Goal: Information Seeking & Learning: Compare options

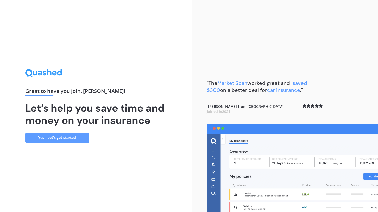
click at [63, 135] on link "Yes - Let’s get started" at bounding box center [57, 137] width 64 height 10
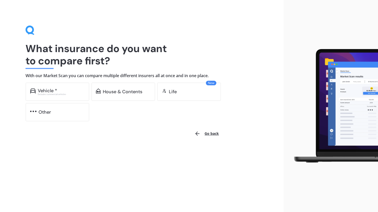
click at [113, 93] on div "House & Contents" at bounding box center [123, 91] width 40 height 5
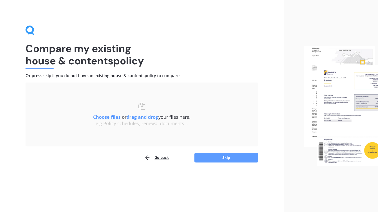
click at [222, 157] on button "Skip" at bounding box center [226, 157] width 64 height 10
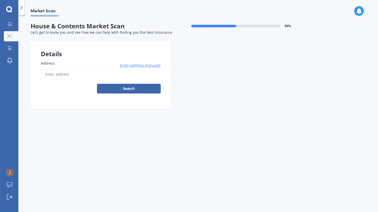
click at [146, 67] on span "Enter address manually" at bounding box center [140, 65] width 41 height 5
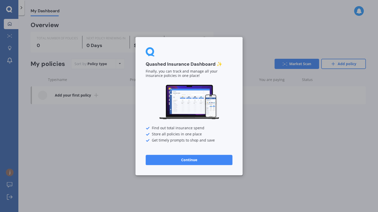
click at [246, 104] on div "Quashed Insurance Dashboard ✨ Finally, you can track and manage all your insura…" at bounding box center [189, 106] width 378 height 212
click at [183, 161] on button "Continue" at bounding box center [189, 159] width 87 height 10
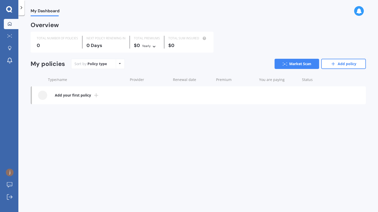
click at [9, 8] on icon at bounding box center [9, 9] width 6 height 7
click at [43, 9] on span "My Dashboard" at bounding box center [45, 11] width 29 height 7
click at [81, 93] on b "Add your first policy" at bounding box center [73, 95] width 36 height 5
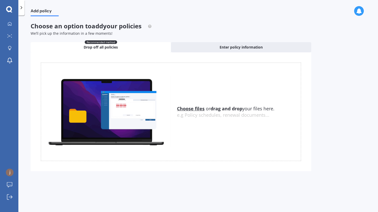
click at [7, 8] on icon at bounding box center [9, 9] width 6 height 6
click at [237, 49] on span "Enter policy information" at bounding box center [241, 47] width 43 height 5
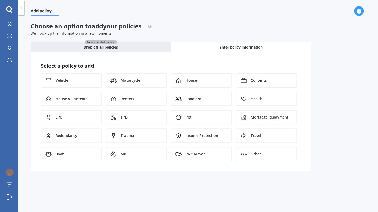
click at [195, 80] on span "House" at bounding box center [191, 80] width 11 height 5
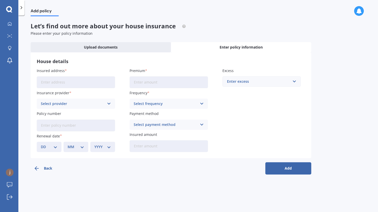
click at [82, 77] on input "Insured address" at bounding box center [76, 82] width 78 height 12
type input "[STREET_ADDRESS][PERSON_NAME]"
click at [92, 105] on div "Select provider" at bounding box center [72, 104] width 63 height 6
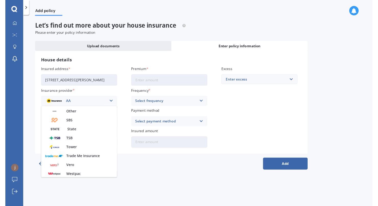
scroll to position [138, 0]
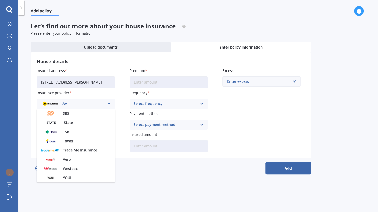
click at [73, 143] on div "Tower" at bounding box center [76, 140] width 78 height 9
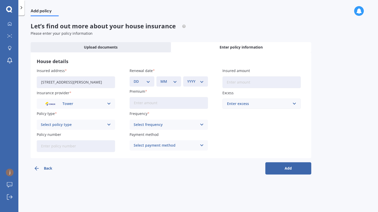
click at [149, 82] on select "DD 01 02 03 04 05 06 07 08 09 10 11 12 13 14 15 16 17 18 19 20 21 22 23 24 25 2…" at bounding box center [142, 82] width 17 height 6
select select "30"
click at [134, 79] on select "DD 01 02 03 04 05 06 07 08 09 10 11 12 13 14 15 16 17 18 19 20 21 22 23 24 25 2…" at bounding box center [142, 82] width 17 height 6
click at [167, 83] on select "MM 01 02 03 04 05 06 07 08 09 10 11 12" at bounding box center [168, 82] width 17 height 6
select select "10"
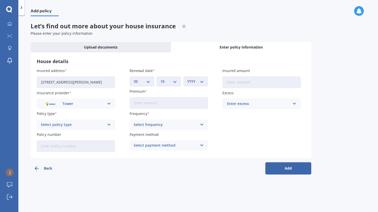
click at [160, 79] on select "MM 01 02 03 04 05 06 07 08 09 10 11 12" at bounding box center [168, 82] width 17 height 6
click at [194, 83] on select "YYYY 2027 2026 2025 2024 2023 2022 2021 2020 2019 2018 2017 2016 2015 2014 2013…" at bounding box center [195, 82] width 17 height 6
select select "2025"
click at [187, 79] on select "YYYY 2027 2026 2025 2024 2023 2022 2021 2020 2019 2018 2017 2016 2015 2014 2013…" at bounding box center [195, 82] width 17 height 6
click at [240, 80] on input "Insured amount" at bounding box center [261, 82] width 78 height 12
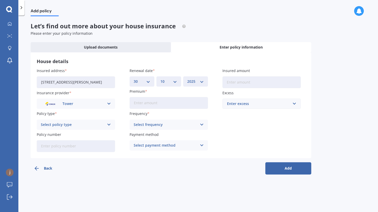
click at [161, 100] on input "Premium" at bounding box center [169, 103] width 78 height 12
type input "$1,273.00"
click at [239, 81] on input "Insured amount" at bounding box center [261, 82] width 78 height 12
type input "$543,000"
click at [292, 103] on input "text" at bounding box center [260, 104] width 74 height 10
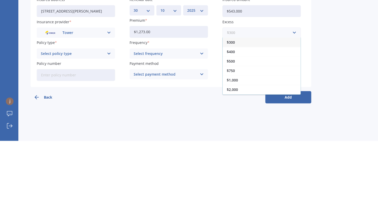
click at [294, 103] on input "text" at bounding box center [260, 104] width 74 height 10
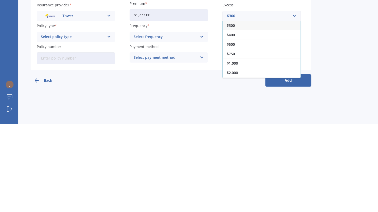
click at [297, 154] on div "$1,000" at bounding box center [262, 150] width 78 height 9
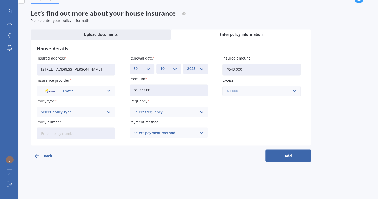
click at [295, 103] on input "text" at bounding box center [260, 104] width 74 height 10
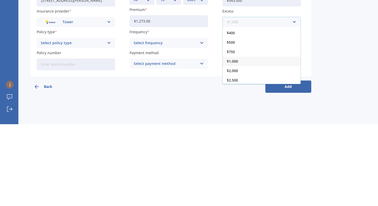
scroll to position [8, 0]
click at [238, 163] on div "$2,500" at bounding box center [262, 161] width 78 height 9
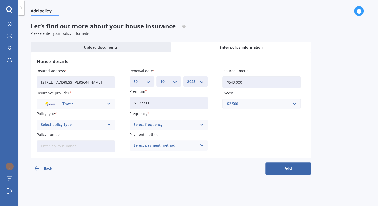
click at [159, 124] on div "Select frequency" at bounding box center [165, 125] width 63 height 6
click at [147, 134] on div "Yearly" at bounding box center [169, 134] width 78 height 9
click at [173, 148] on div "Select payment method" at bounding box center [165, 145] width 63 height 6
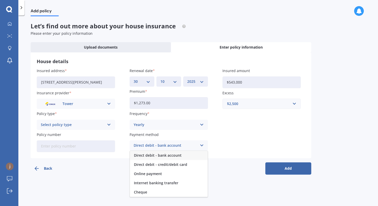
click at [180, 165] on span "Direct debit - credit/debit card" at bounding box center [160, 164] width 53 height 4
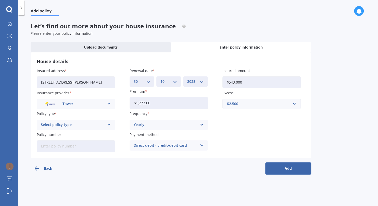
click at [69, 144] on input "Policy number" at bounding box center [76, 146] width 78 height 12
click at [107, 125] on icon at bounding box center [109, 125] width 4 height 6
click at [60, 134] on span "Standard Cover" at bounding box center [54, 135] width 27 height 4
click at [87, 144] on input "Policy number" at bounding box center [76, 146] width 78 height 12
paste input "P00005175362"
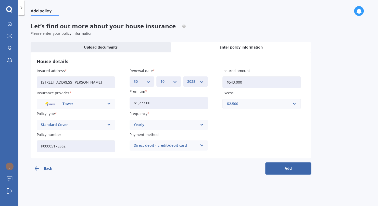
type input "P00005175362"
click at [287, 170] on button "Add" at bounding box center [288, 168] width 46 height 12
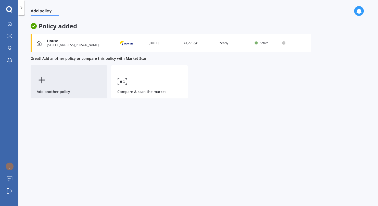
click at [46, 79] on icon at bounding box center [42, 80] width 10 height 10
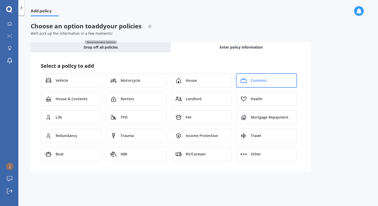
click at [258, 80] on span "Contents" at bounding box center [259, 80] width 16 height 5
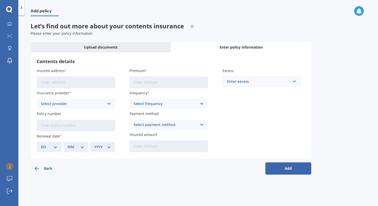
click at [78, 80] on input "Insured address" at bounding box center [76, 82] width 78 height 12
type input "[STREET_ADDRESS][PERSON_NAME]"
click at [81, 104] on div "Select provider" at bounding box center [72, 104] width 63 height 6
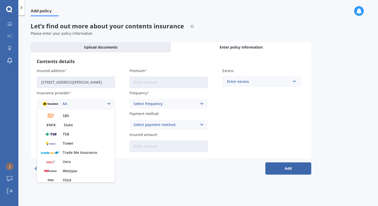
scroll to position [138, 0]
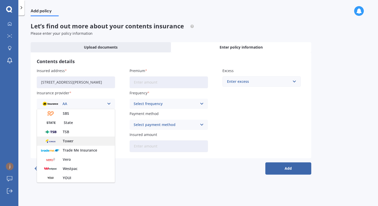
click at [70, 140] on span "Tower" at bounding box center [68, 141] width 11 height 4
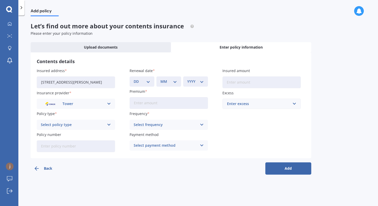
click at [67, 145] on input "Policy number" at bounding box center [76, 146] width 78 height 12
click at [82, 144] on input "Policy number" at bounding box center [76, 146] width 78 height 12
paste input "P00005175363"
type input "P00005175363"
click at [152, 105] on input "Premium" at bounding box center [169, 103] width 78 height 12
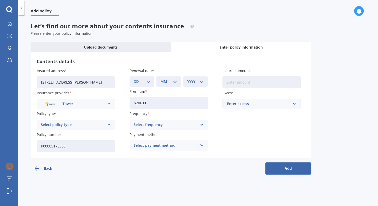
type input "$206.00"
click at [250, 81] on input "Insured amount" at bounding box center [261, 82] width 78 height 12
type input "$46,400"
click at [163, 125] on div "Select frequency" at bounding box center [165, 125] width 63 height 6
click at [144, 135] on span "Yearly" at bounding box center [139, 135] width 11 height 4
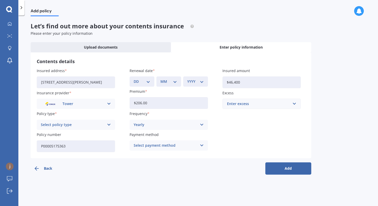
click at [161, 146] on div "Select payment method" at bounding box center [165, 145] width 63 height 6
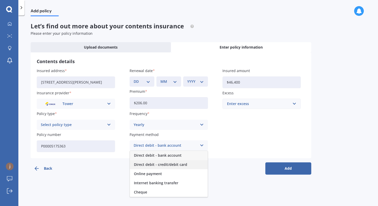
click at [180, 165] on span "Direct debit - credit/debit card" at bounding box center [160, 164] width 53 height 4
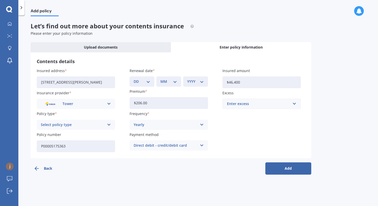
click at [257, 105] on div "Enter excess" at bounding box center [258, 104] width 63 height 6
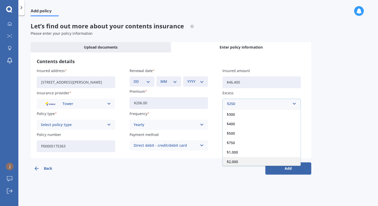
click at [235, 165] on div "$2,000" at bounding box center [262, 161] width 78 height 9
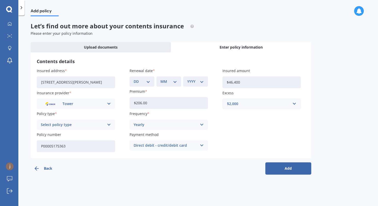
click at [287, 170] on button "Add" at bounding box center [288, 168] width 46 height 12
click at [109, 124] on icon at bounding box center [109, 125] width 4 height 6
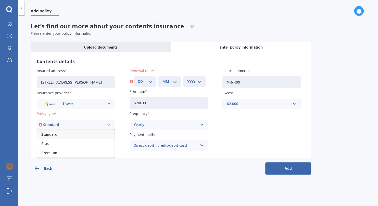
click at [63, 135] on div "Standard" at bounding box center [75, 134] width 77 height 9
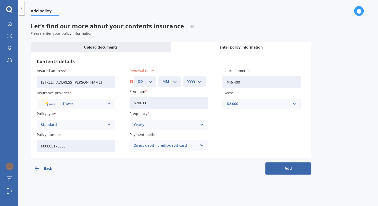
click at [288, 171] on button "Add" at bounding box center [288, 168] width 46 height 12
click at [150, 80] on select "DD 01 02 03 04 05 06 07 08 09 10 11 12 13 14 15 16 17 18 19 20 21 22 23 24 25 2…" at bounding box center [145, 82] width 15 height 6
select select "30"
click at [138, 79] on select "DD 01 02 03 04 05 06 07 08 09 10 11 12 13 14 15 16 17 18 19 20 21 22 23 24 25 2…" at bounding box center [145, 82] width 15 height 6
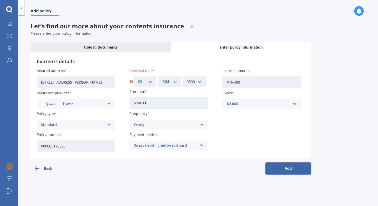
click at [172, 79] on select "MM 01 02 03 04 05 06 07 08 09 10 11 12" at bounding box center [169, 82] width 15 height 6
select select "10"
click at [162, 79] on select "MM 01 02 03 04 05 06 07 08 09 10 11 12" at bounding box center [169, 82] width 15 height 6
click at [197, 79] on select "YYYY 2027 2026 2025 2024 2023 2022 2021 2020 2019 2018 2017 2016 2015 2014 2013…" at bounding box center [194, 82] width 15 height 6
select select "2025"
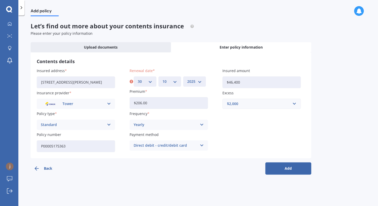
click at [187, 79] on select "YYYY 2027 2026 2025 2024 2023 2022 2021 2020 2019 2018 2017 2016 2015 2014 2013…" at bounding box center [194, 82] width 15 height 6
click at [285, 164] on button "Add" at bounding box center [288, 168] width 46 height 12
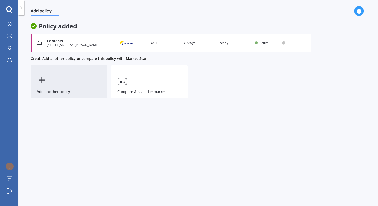
click at [49, 86] on div "Add another policy" at bounding box center [69, 81] width 76 height 33
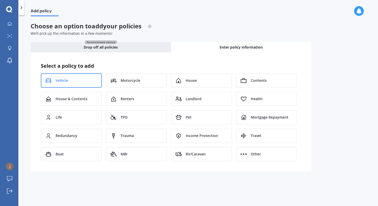
click at [73, 82] on div "Vehicle" at bounding box center [71, 80] width 61 height 14
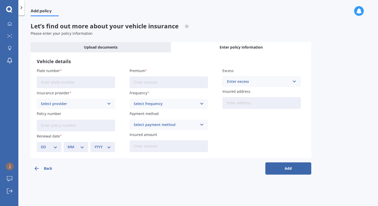
click at [75, 83] on input "Plate number" at bounding box center [76, 82] width 78 height 12
type input "ZZC278"
click at [167, 85] on input "Premium" at bounding box center [169, 82] width 78 height 12
click at [86, 105] on div "Select provider" at bounding box center [72, 104] width 63 height 6
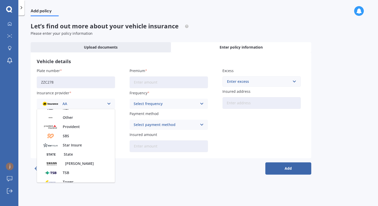
scroll to position [221, 0]
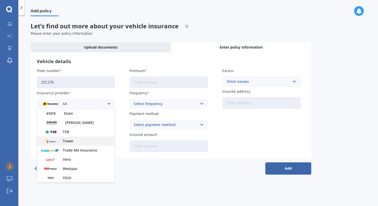
click at [69, 139] on span "Tower" at bounding box center [68, 141] width 11 height 4
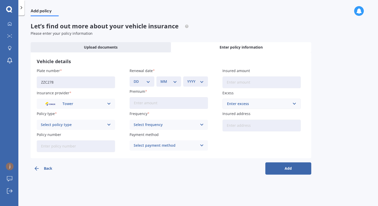
click at [151, 102] on input "Premium" at bounding box center [169, 103] width 78 height 12
type input "$658.00"
click at [245, 82] on input "Insured amount" at bounding box center [261, 82] width 78 height 12
click at [111, 135] on label "Policy number" at bounding box center [75, 134] width 76 height 5
click at [111, 140] on input "Policy number" at bounding box center [76, 146] width 78 height 12
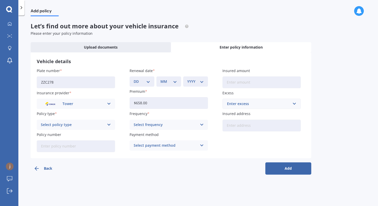
click at [247, 80] on input "Insured amount" at bounding box center [261, 82] width 78 height 12
type input "$58,000"
click at [262, 103] on div "Enter excess" at bounding box center [258, 104] width 63 height 6
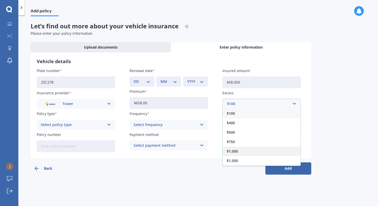
click at [244, 150] on div "$1,000" at bounding box center [262, 150] width 78 height 9
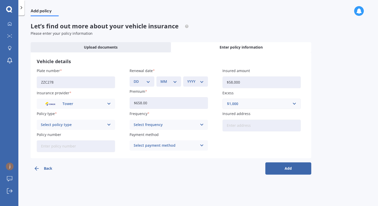
click at [246, 128] on input "Insured address" at bounding box center [261, 125] width 78 height 12
type input "[STREET_ADDRESS][PERSON_NAME]"
click at [201, 125] on icon at bounding box center [202, 125] width 4 height 6
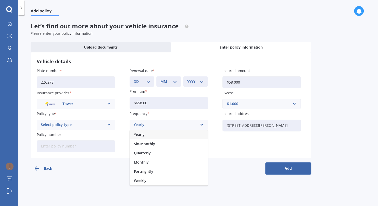
click at [150, 133] on div "Yearly" at bounding box center [169, 134] width 78 height 9
click at [177, 145] on div "Select payment method" at bounding box center [165, 145] width 63 height 6
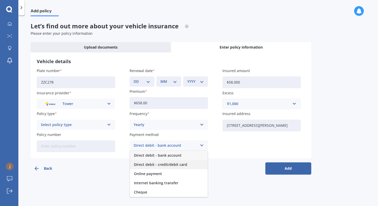
click at [182, 164] on span "Direct debit - credit/debit card" at bounding box center [160, 164] width 53 height 4
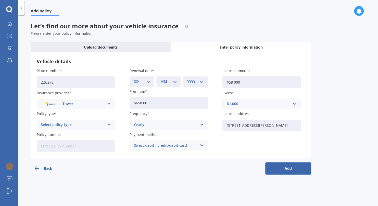
click at [149, 82] on select "DD 01 02 03 04 05 06 07 08 09 10 11 12 13 14 15 16 17 18 19 20 21 22 23 24 25 2…" at bounding box center [142, 82] width 17 height 6
select select "14"
click at [163, 81] on select "MM 01 02 03 04 05 06 07 08 09 10 11 12" at bounding box center [168, 82] width 17 height 6
select select "11"
click at [160, 79] on select "MM 01 02 03 04 05 06 07 08 09 10 11 12" at bounding box center [168, 82] width 17 height 6
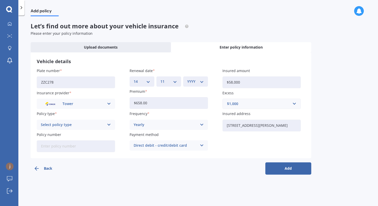
click at [199, 81] on select "YYYY 2027 2026 2025 2024 2023 2022 2021 2020 2019 2018 2017 2016 2015 2014 2013…" at bounding box center [195, 82] width 17 height 6
select select "2025"
click at [187, 79] on select "YYYY 2027 2026 2025 2024 2023 2022 2021 2020 2019 2018 2017 2016 2015 2014 2013…" at bounding box center [195, 82] width 17 height 6
click at [288, 167] on button "Add" at bounding box center [288, 168] width 46 height 12
click at [110, 125] on icon at bounding box center [109, 125] width 4 height 6
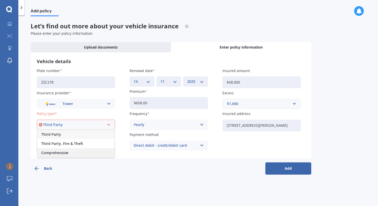
click at [62, 154] on span "Comprehensive" at bounding box center [54, 153] width 27 height 4
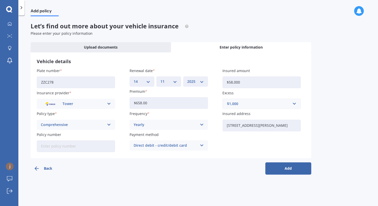
click at [61, 147] on input "Policy number" at bounding box center [76, 146] width 78 height 12
paste input "P00005268825"
type input "P00005268825"
click at [289, 168] on button "Add" at bounding box center [288, 168] width 46 height 12
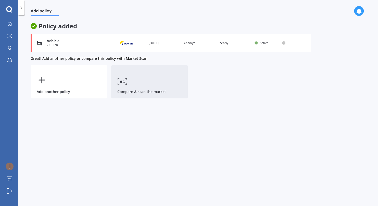
click at [125, 81] on icon at bounding box center [122, 81] width 10 height 7
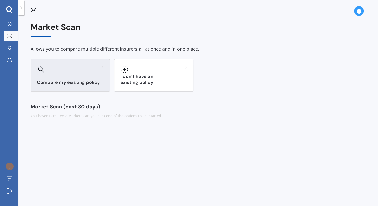
click at [67, 76] on div "Compare my existing policy" at bounding box center [70, 75] width 79 height 33
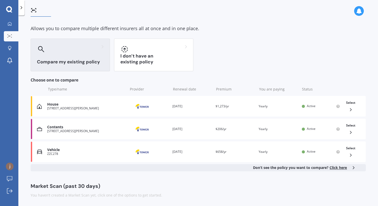
scroll to position [21, 0]
click at [350, 108] on polyline at bounding box center [350, 109] width 1 height 3
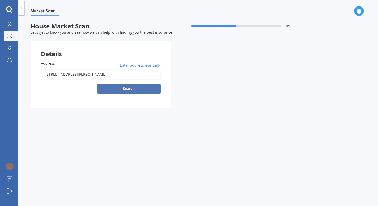
click at [130, 88] on button "Search" at bounding box center [129, 89] width 64 height 10
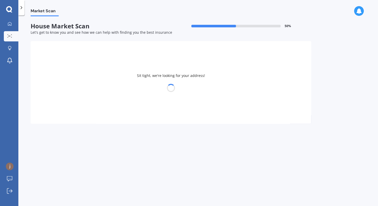
type input "[STREET_ADDRESS][PERSON_NAME]"
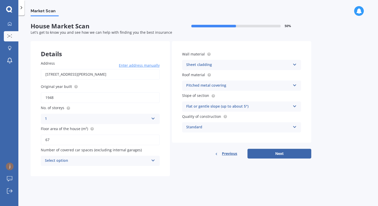
click at [153, 159] on icon at bounding box center [153, 159] width 4 height 4
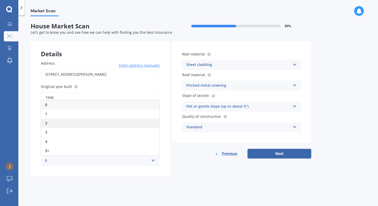
click at [53, 119] on div "2" at bounding box center [100, 122] width 118 height 9
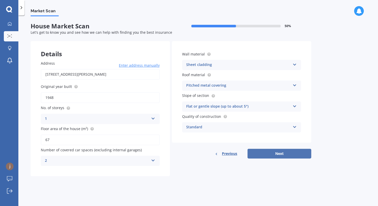
click at [274, 154] on button "Next" at bounding box center [279, 153] width 64 height 10
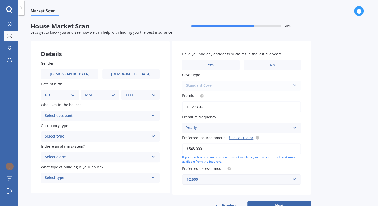
click at [152, 115] on icon at bounding box center [153, 114] width 4 height 4
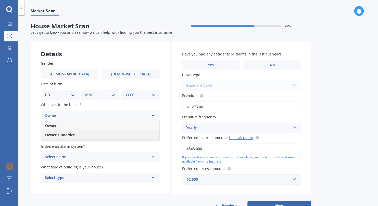
click at [74, 136] on span "Owner + Boarder" at bounding box center [60, 134] width 30 height 5
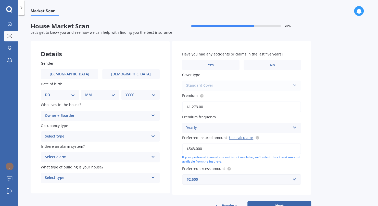
click at [153, 116] on icon at bounding box center [153, 114] width 4 height 4
click at [58, 125] on div "Owner" at bounding box center [100, 125] width 118 height 9
click at [152, 136] on icon at bounding box center [153, 135] width 4 height 4
click at [63, 144] on span "Permanent" at bounding box center [54, 146] width 19 height 5
click at [154, 157] on icon at bounding box center [153, 156] width 4 height 4
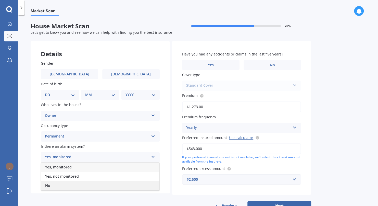
click at [52, 186] on div "No" at bounding box center [100, 185] width 118 height 9
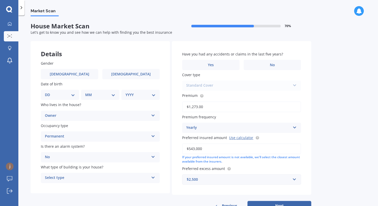
click at [154, 178] on icon at bounding box center [153, 176] width 4 height 4
click at [153, 178] on icon at bounding box center [153, 176] width 4 height 4
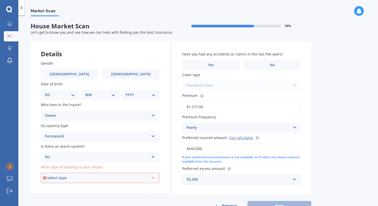
click at [153, 178] on icon at bounding box center [153, 177] width 4 height 4
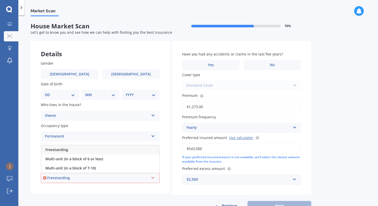
click at [58, 151] on span "Freestanding" at bounding box center [56, 149] width 23 height 5
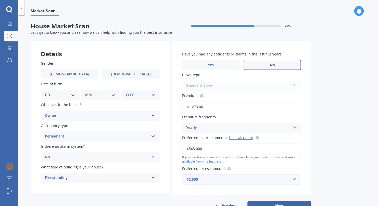
click at [273, 62] on label "No" at bounding box center [272, 65] width 57 height 10
click at [0, 0] on input "No" at bounding box center [0, 0] width 0 height 0
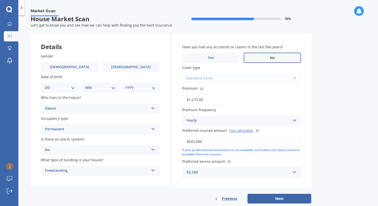
scroll to position [17, 0]
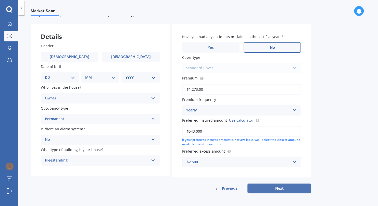
click at [283, 186] on button "Next" at bounding box center [279, 188] width 64 height 10
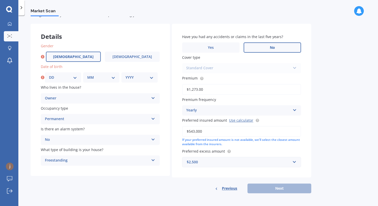
click at [72, 55] on span "[DEMOGRAPHIC_DATA]" at bounding box center [73, 57] width 41 height 4
click at [0, 0] on input "[DEMOGRAPHIC_DATA]" at bounding box center [0, 0] width 0 height 0
click at [76, 79] on select "DD 01 02 03 04 05 06 07 08 09 10 11 12 13 14 15 16 17 18 19 20 21 22 23 24 25 2…" at bounding box center [63, 77] width 28 height 6
select select "07"
click at [49, 74] on select "DD 01 02 03 04 05 06 07 08 09 10 11 12 13 14 15 16 17 18 19 20 21 22 23 24 25 2…" at bounding box center [63, 77] width 28 height 6
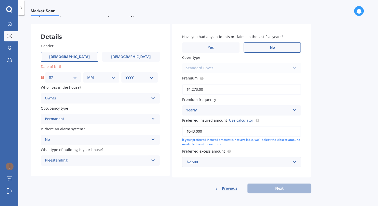
click at [99, 75] on select "MM 01 02 03 04 05 06 07 08 09 10 11 12" at bounding box center [101, 77] width 28 height 6
select select "07"
click at [87, 74] on select "MM 01 02 03 04 05 06 07 08 09 10 11 12" at bounding box center [101, 77] width 28 height 6
click at [137, 75] on select "YYYY 2009 2008 2007 2006 2005 2004 2003 2002 2001 2000 1999 1998 1997 1996 1995…" at bounding box center [139, 77] width 28 height 6
select select "1951"
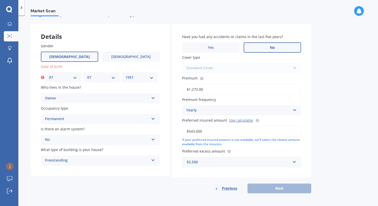
click at [125, 74] on select "YYYY 2009 2008 2007 2006 2005 2004 2003 2002 2001 2000 1999 1998 1997 1996 1995…" at bounding box center [139, 77] width 28 height 6
click at [274, 189] on button "Next" at bounding box center [279, 188] width 64 height 10
select select "07"
select select "1951"
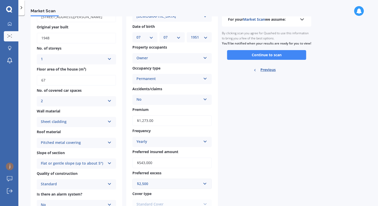
scroll to position [43, 0]
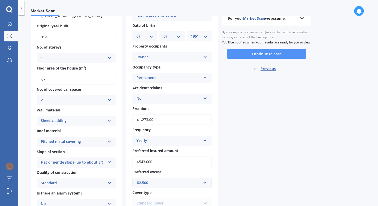
click at [263, 54] on button "Continue to scan" at bounding box center [266, 54] width 79 height 10
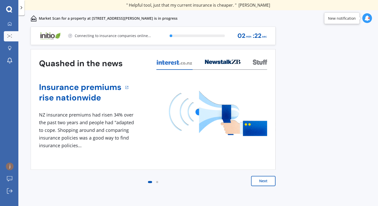
click at [263, 178] on button "Next" at bounding box center [263, 180] width 24 height 10
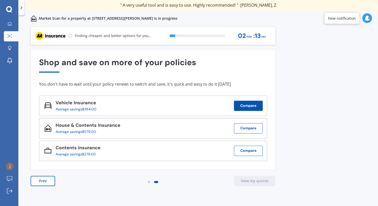
click at [250, 106] on button "Compare" at bounding box center [248, 105] width 29 height 10
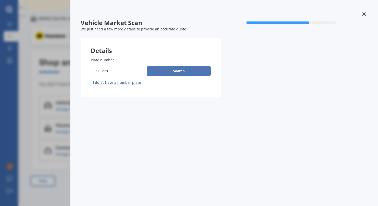
click at [175, 68] on button "Search" at bounding box center [179, 71] width 64 height 10
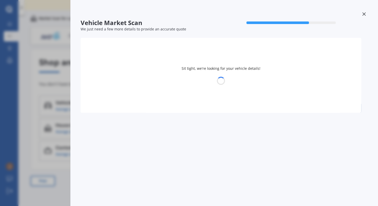
select select "07"
select select "1951"
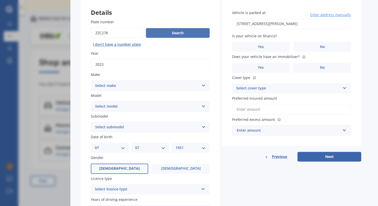
scroll to position [41, 0]
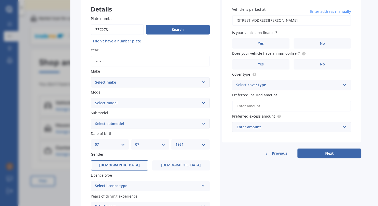
click at [206, 81] on select "Select make AC ALFA ROMEO ASTON [PERSON_NAME] AUDI AUSTIN BEDFORD Bentley BMW B…" at bounding box center [150, 82] width 119 height 10
click at [91, 77] on select "Select make AC ALFA ROMEO ASTON [PERSON_NAME] AUDI AUSTIN BEDFORD Bentley BMW B…" at bounding box center [150, 82] width 119 height 10
click at [205, 103] on select "Select model HS" at bounding box center [150, 103] width 119 height 10
click at [202, 100] on select "Select model HS" at bounding box center [150, 103] width 119 height 10
click at [204, 101] on select "Select model HS" at bounding box center [150, 103] width 119 height 10
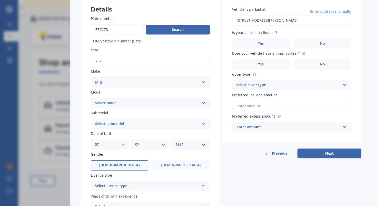
click at [204, 102] on select "Select model HS" at bounding box center [150, 103] width 119 height 10
click at [113, 104] on select "Select model HS" at bounding box center [150, 103] width 119 height 10
click at [220, 104] on div "Details Plate number Search I don’t have a number plate Year [DATE] Make Select…" at bounding box center [221, 119] width 280 height 246
click at [204, 123] on select "Select submodel" at bounding box center [150, 123] width 119 height 10
click at [203, 123] on select "Select submodel" at bounding box center [150, 123] width 119 height 10
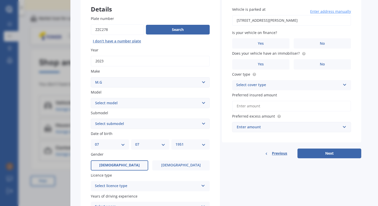
click at [205, 103] on select "Select model HS" at bounding box center [150, 103] width 119 height 10
click at [122, 123] on select "Select submodel" at bounding box center [150, 123] width 119 height 10
click at [204, 120] on select "Select submodel" at bounding box center [150, 123] width 119 height 10
click at [203, 123] on select "Select submodel" at bounding box center [150, 123] width 119 height 10
click at [204, 123] on select "Select submodel" at bounding box center [150, 123] width 119 height 10
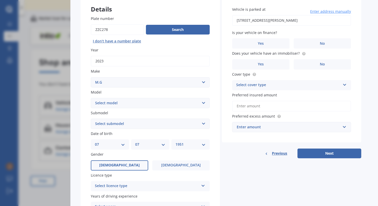
click at [120, 124] on select "Select submodel" at bounding box center [150, 123] width 119 height 10
click at [232, 109] on input "Preferred insured amount" at bounding box center [291, 105] width 119 height 11
click at [203, 81] on select "Select make AC ALFA ROMEO ASTON [PERSON_NAME] AUDI AUSTIN BEDFORD Bentley BMW B…" at bounding box center [150, 82] width 119 height 10
select select "M.G."
click at [91, 77] on select "Select make AC ALFA ROMEO ASTON [PERSON_NAME] AUDI AUSTIN BEDFORD Bentley BMW B…" at bounding box center [150, 82] width 119 height 10
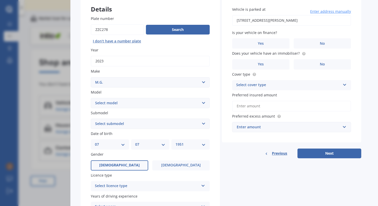
click at [202, 101] on select "Select model 3 6 GS HS Metro MG3 MG4 MGF Midget Montego TD 2000 TF 120 TF 135 T…" at bounding box center [150, 103] width 119 height 10
select select "MG4"
click at [91, 98] on select "Select model 3 6 GS HS Metro MG3 MG4 MGF Midget Montego TD 2000 TF 120 TF 135 T…" at bounding box center [150, 103] width 119 height 10
click at [138, 121] on select "Select submodel Essence 64 Excite 51 Excite 64 Long Range 77" at bounding box center [150, 123] width 119 height 10
select select "ESSENCE 64"
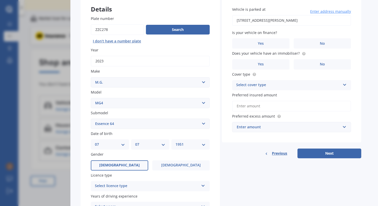
click at [91, 118] on select "Select submodel Essence 64 Excite 51 Excite 64 Long Range 77" at bounding box center [150, 123] width 119 height 10
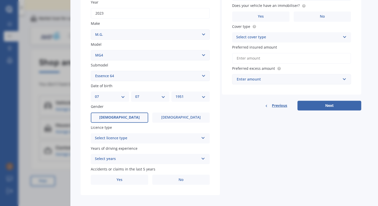
scroll to position [92, 0]
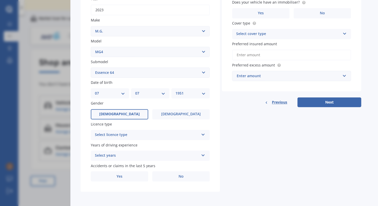
click at [204, 133] on icon at bounding box center [203, 134] width 4 height 4
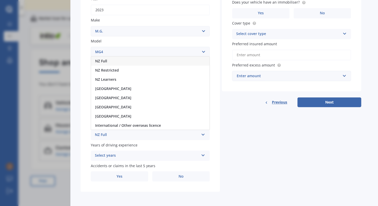
click at [105, 61] on span "NZ Full" at bounding box center [101, 60] width 12 height 5
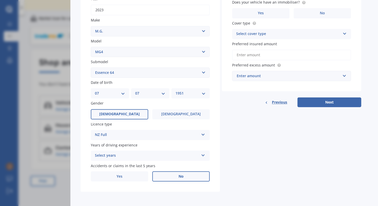
click at [178, 175] on span "No" at bounding box center [180, 176] width 5 height 4
click at [0, 0] on input "No" at bounding box center [0, 0] width 0 height 0
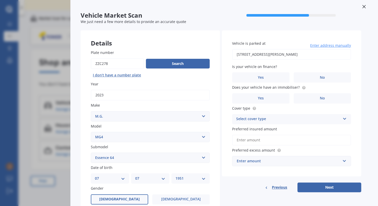
scroll to position [6, 0]
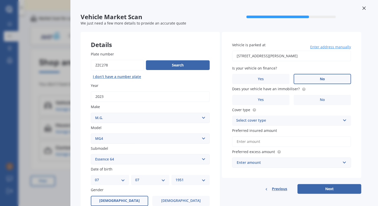
click at [324, 77] on span "No" at bounding box center [322, 79] width 5 height 4
click at [0, 0] on input "No" at bounding box center [0, 0] width 0 height 0
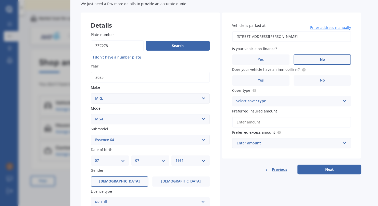
scroll to position [25, 0]
click at [322, 81] on span "No" at bounding box center [322, 80] width 5 height 4
click at [0, 0] on input "No" at bounding box center [0, 0] width 0 height 0
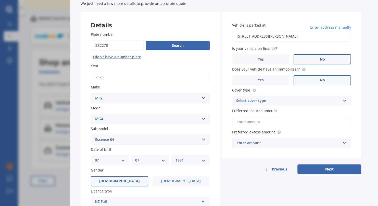
click at [344, 100] on icon at bounding box center [344, 100] width 4 height 4
click at [260, 110] on span "Comprehensive" at bounding box center [249, 110] width 27 height 5
click at [273, 122] on input "Preferred insured amount" at bounding box center [291, 121] width 119 height 11
click at [270, 120] on input "Preferred insured amount" at bounding box center [291, 121] width 119 height 11
type input "$58,000"
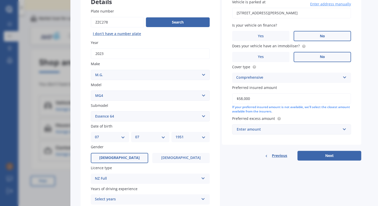
scroll to position [49, 0]
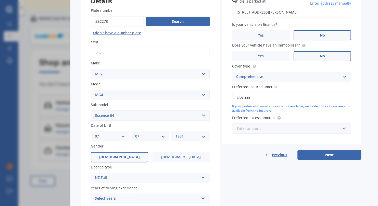
click at [345, 129] on input "text" at bounding box center [290, 128] width 114 height 10
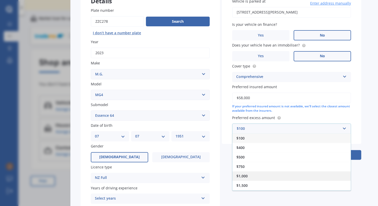
click at [246, 175] on span "$1,000" at bounding box center [241, 175] width 11 height 5
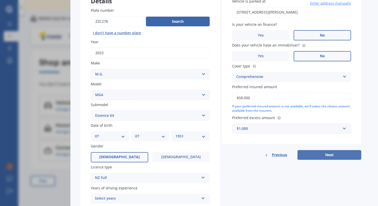
click at [329, 154] on button "Next" at bounding box center [329, 155] width 64 height 10
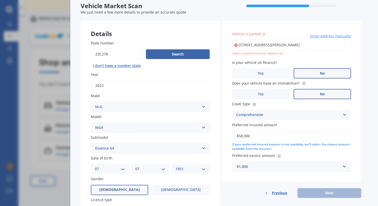
scroll to position [14, 0]
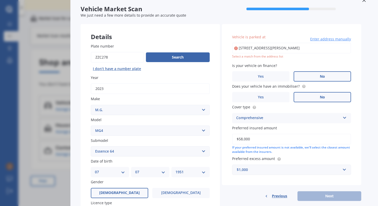
click at [269, 48] on input "[STREET_ADDRESS][PERSON_NAME]" at bounding box center [291, 48] width 119 height 11
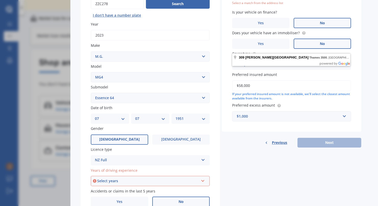
scroll to position [67, 0]
click at [368, 104] on div "Vehicle Market Scan 70 % We just need a few more details to provide an accurate…" at bounding box center [224, 103] width 308 height 206
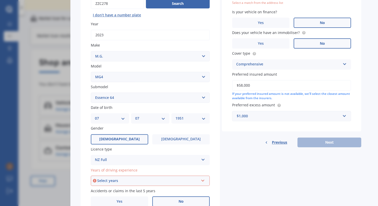
click at [323, 144] on div "Previous Next" at bounding box center [291, 142] width 139 height 10
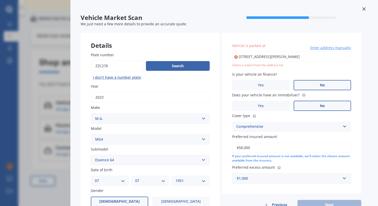
scroll to position [5, 0]
click at [308, 56] on input "[STREET_ADDRESS][PERSON_NAME]" at bounding box center [291, 57] width 119 height 11
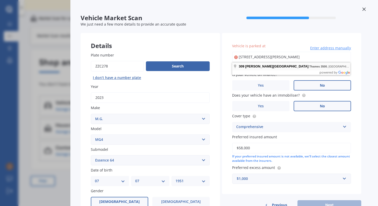
type input "[STREET_ADDRESS][PERSON_NAME]"
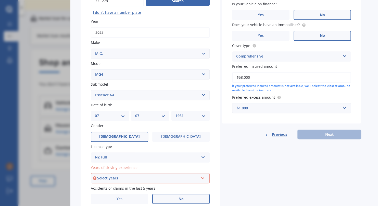
scroll to position [70, 0]
click at [323, 134] on div "Previous Next" at bounding box center [291, 134] width 139 height 10
click at [259, 68] on span "Preferred insured amount" at bounding box center [254, 65] width 45 height 5
click at [259, 71] on input "$58,000" at bounding box center [291, 76] width 119 height 11
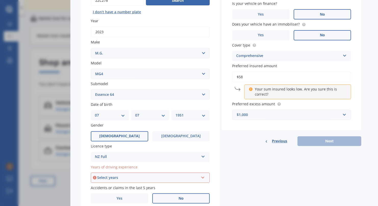
type input "$5"
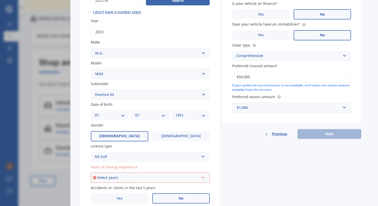
type input "$50,000"
click at [305, 157] on div "Details Plate number Search I don’t have a number plate Year [DATE] Make Select…" at bounding box center [221, 90] width 280 height 246
click at [329, 135] on div "Previous Next" at bounding box center [291, 134] width 139 height 10
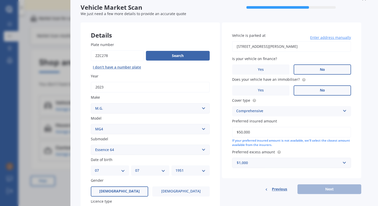
click at [246, 184] on div "Previous Next" at bounding box center [291, 189] width 139 height 10
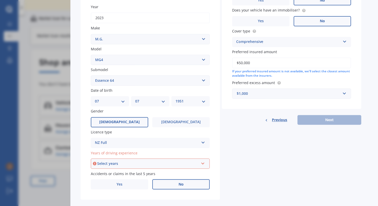
scroll to position [92, 0]
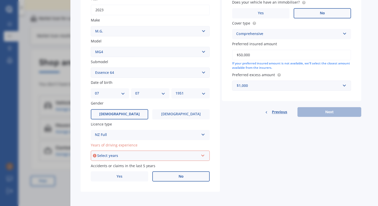
click at [203, 153] on icon at bounding box center [203, 154] width 4 height 4
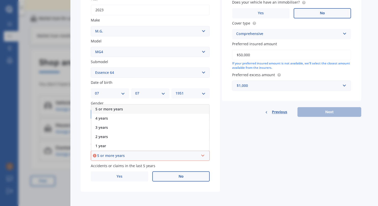
click at [116, 108] on span "5 or more years" at bounding box center [109, 108] width 28 height 5
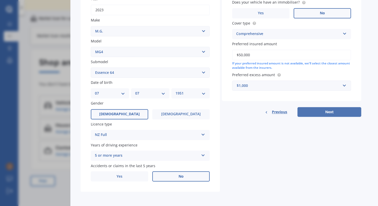
click at [321, 110] on button "Next" at bounding box center [329, 112] width 64 height 10
select select "07"
select select "1951"
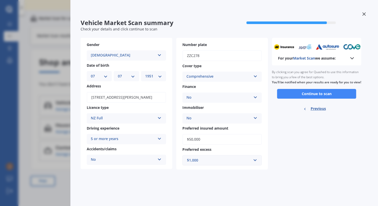
scroll to position [0, 0]
click at [311, 98] on button "Continue to scan" at bounding box center [316, 94] width 79 height 10
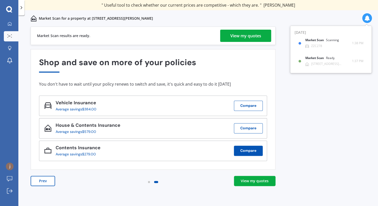
click at [246, 154] on button "Compare" at bounding box center [248, 150] width 29 height 10
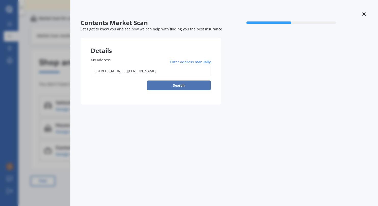
click at [174, 83] on button "Search" at bounding box center [179, 85] width 64 height 10
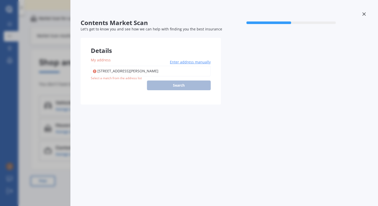
type input "[STREET_ADDRESS][PERSON_NAME]"
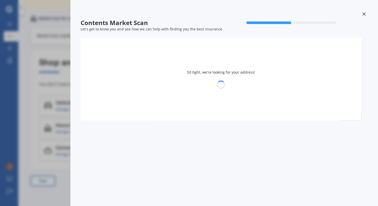
select select "07"
select select "1951"
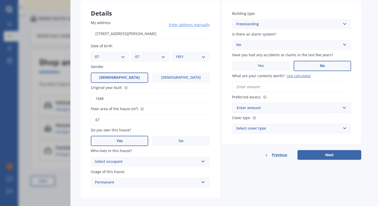
scroll to position [43, 0]
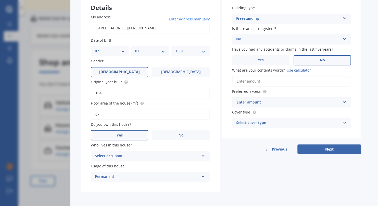
click at [203, 153] on icon at bounding box center [203, 155] width 4 height 4
click at [109, 164] on div "Owner" at bounding box center [150, 165] width 118 height 9
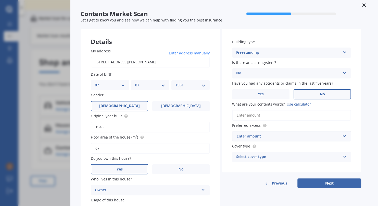
scroll to position [0, 0]
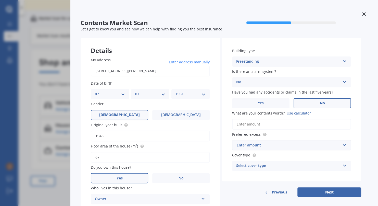
click at [327, 102] on label "No" at bounding box center [321, 103] width 57 height 10
click at [0, 0] on input "No" at bounding box center [0, 0] width 0 height 0
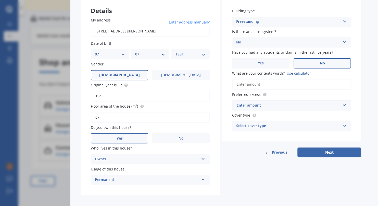
scroll to position [41, 0]
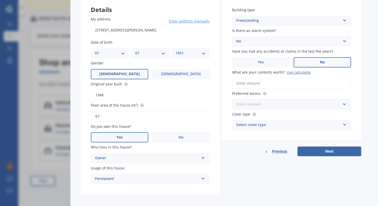
click at [345, 103] on input "text" at bounding box center [290, 104] width 114 height 10
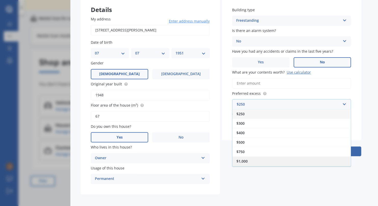
click at [250, 163] on div "$1,000" at bounding box center [291, 160] width 118 height 9
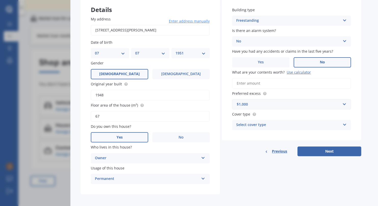
click at [343, 124] on icon at bounding box center [344, 124] width 4 height 4
click at [243, 132] on div "High" at bounding box center [291, 134] width 118 height 9
click at [245, 134] on div "Building type Freestanding Freestanding Multi-unit (in a block of 6 or less) Mu…" at bounding box center [291, 68] width 139 height 143
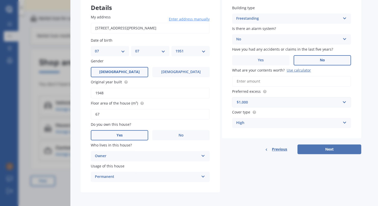
click at [326, 146] on button "Next" at bounding box center [329, 149] width 64 height 10
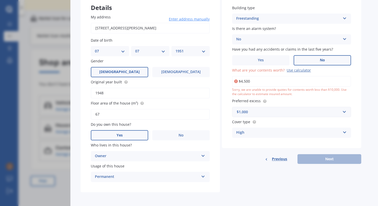
type input "$45,000"
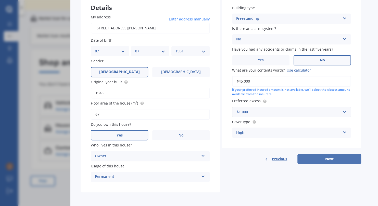
click at [324, 156] on button "Next" at bounding box center [329, 159] width 64 height 10
select select "07"
select select "1951"
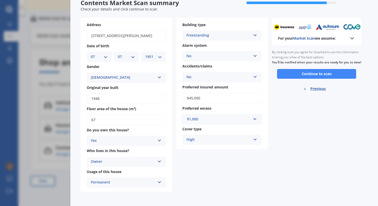
scroll to position [19, 0]
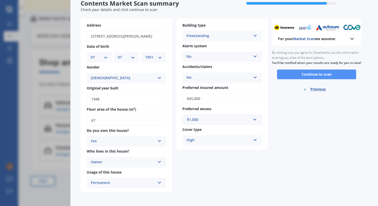
click at [319, 78] on button "Continue to scan" at bounding box center [316, 74] width 79 height 10
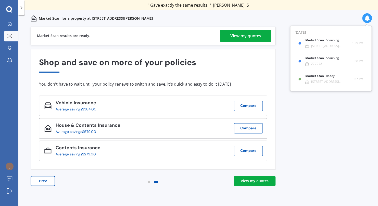
click at [254, 182] on div "View my quotes" at bounding box center [255, 180] width 28 height 5
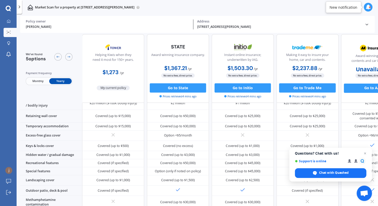
scroll to position [83, 0]
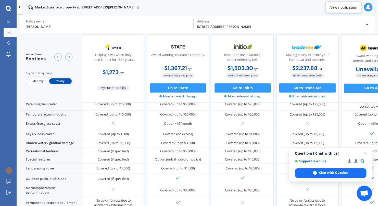
click at [154, 20] on div "Policy owner" at bounding box center [108, 21] width 164 height 4
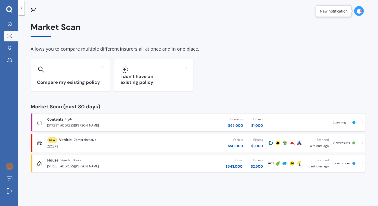
click at [342, 142] on span "View results" at bounding box center [341, 142] width 17 height 4
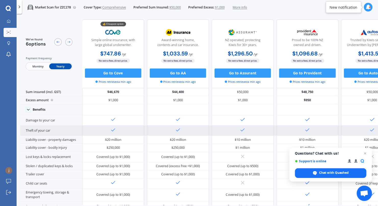
click at [206, 129] on div at bounding box center [178, 130] width 62 height 10
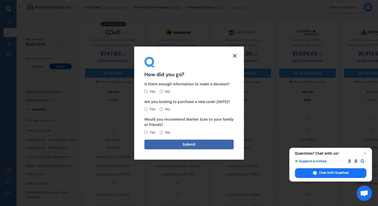
click at [236, 55] on icon at bounding box center [235, 56] width 6 height 6
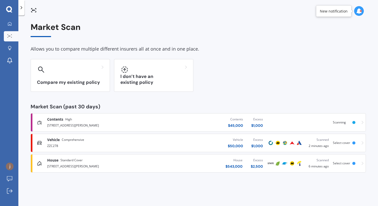
click at [339, 123] on span "Scanning" at bounding box center [339, 122] width 13 height 4
click at [338, 121] on span "Scanning" at bounding box center [339, 122] width 13 height 4
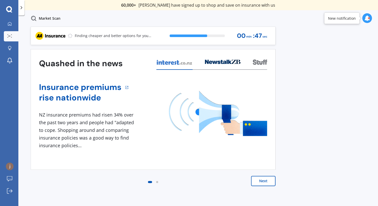
click at [261, 180] on button "Next" at bounding box center [263, 180] width 24 height 10
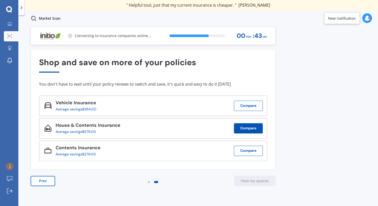
click at [244, 124] on button "Compare" at bounding box center [248, 128] width 29 height 10
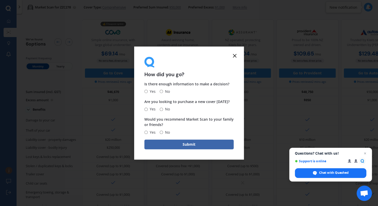
click at [234, 57] on icon at bounding box center [235, 56] width 6 height 6
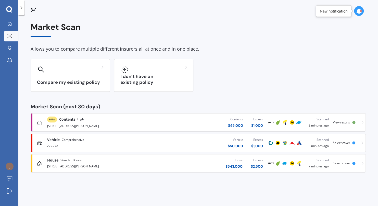
click at [336, 123] on span "View results" at bounding box center [341, 122] width 17 height 4
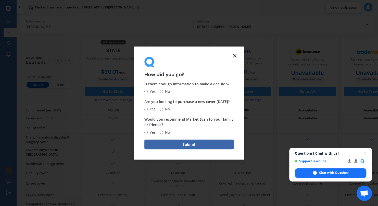
click at [235, 53] on icon at bounding box center [235, 56] width 6 height 6
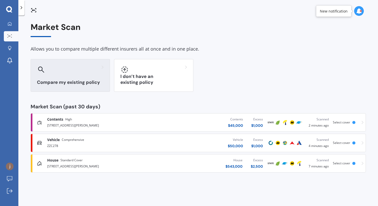
click at [74, 81] on h3 "Compare my existing policy" at bounding box center [70, 82] width 67 height 6
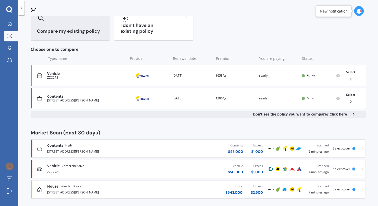
scroll to position [54, 0]
